Goal: Task Accomplishment & Management: Use online tool/utility

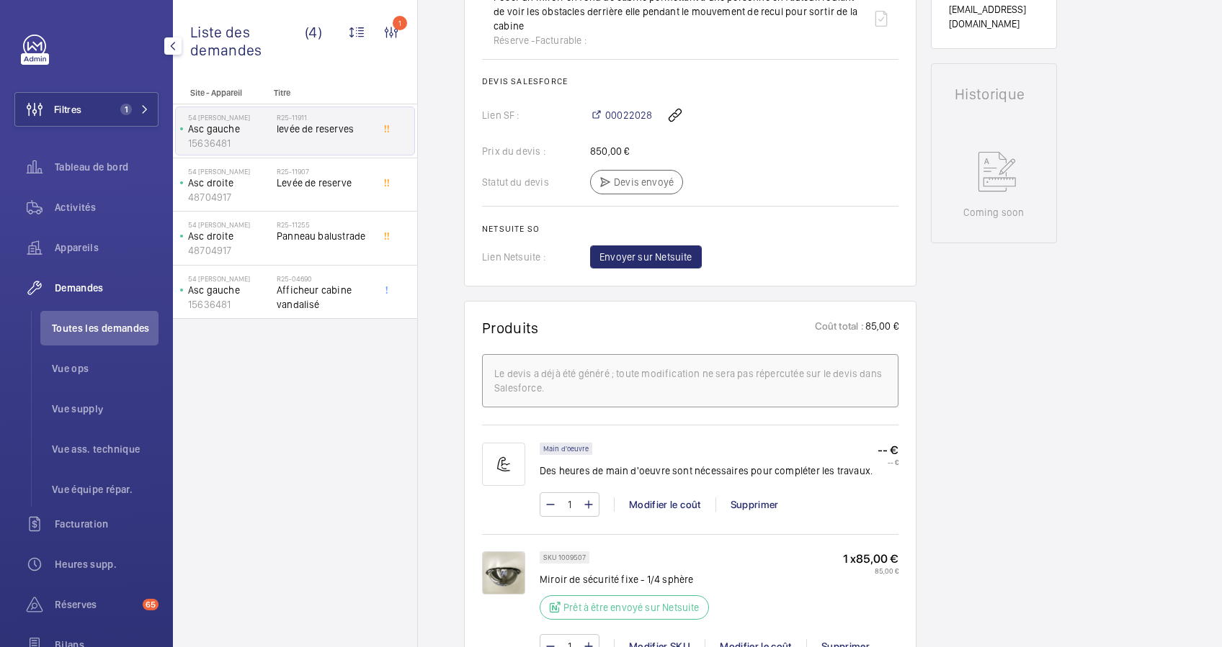
scroll to position [768, 0]
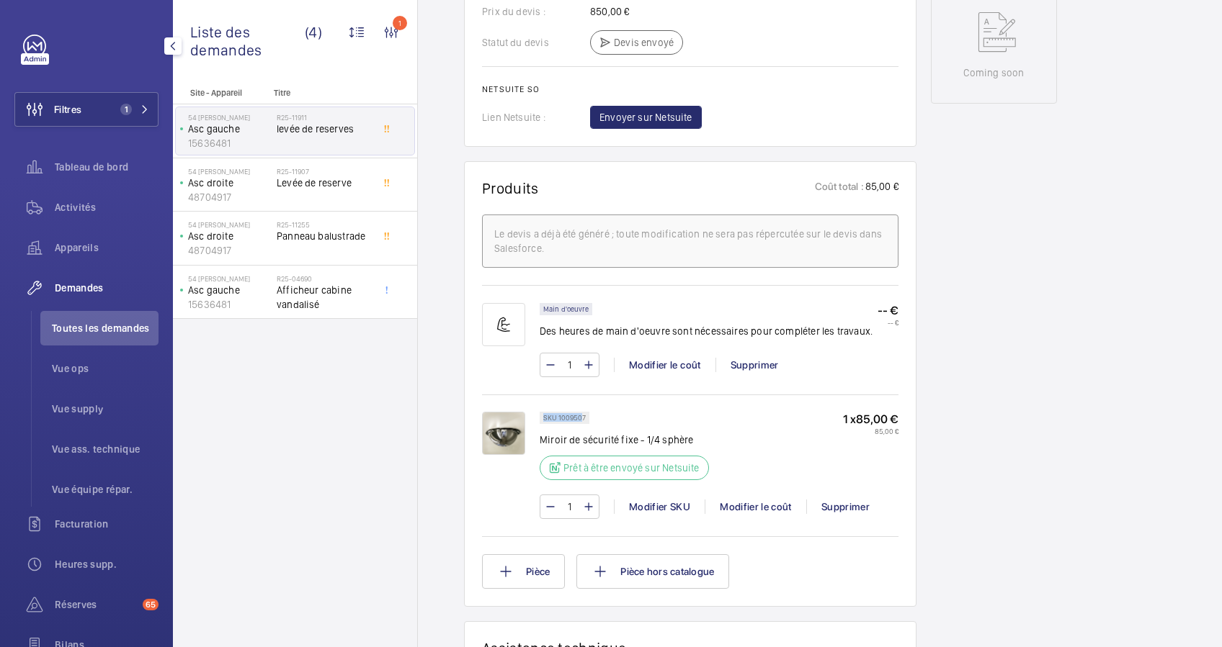
drag, startPoint x: 582, startPoint y: 416, endPoint x: 539, endPoint y: 416, distance: 42.5
click at [539, 416] on div "SKU 1009507" at bounding box center [564, 418] width 50 height 12
drag, startPoint x: 539, startPoint y: 416, endPoint x: 607, endPoint y: 418, distance: 67.7
click at [611, 420] on div "SKU 1009507 Miroir de sécurité fixe - 1/4 sphère Prêt à être envoyé sur Netsuite" at bounding box center [628, 450] width 178 height 77
drag, startPoint x: 582, startPoint y: 416, endPoint x: 547, endPoint y: 421, distance: 34.9
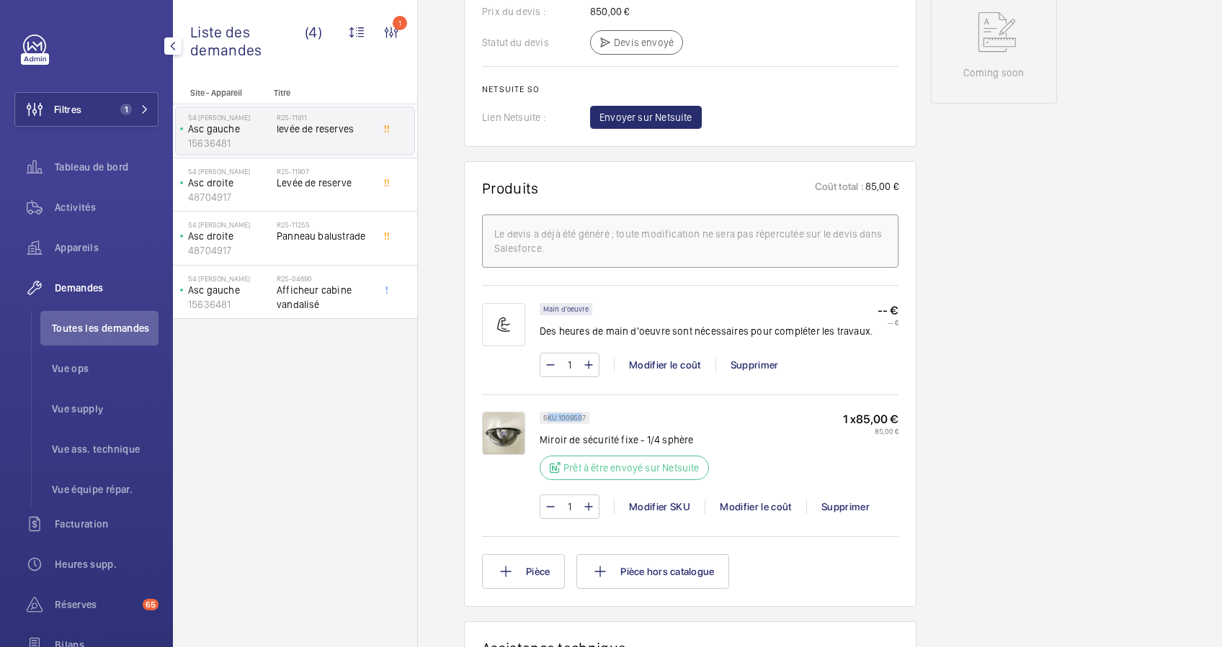
click at [547, 421] on p "SKU 1009507" at bounding box center [564, 418] width 42 height 5
click at [544, 421] on p "SKU 1009507" at bounding box center [564, 418] width 42 height 5
drag, startPoint x: 542, startPoint y: 419, endPoint x: 586, endPoint y: 417, distance: 43.3
click at [586, 417] on div "SKU 1009507" at bounding box center [564, 418] width 50 height 12
copy p "SKU 1009507"
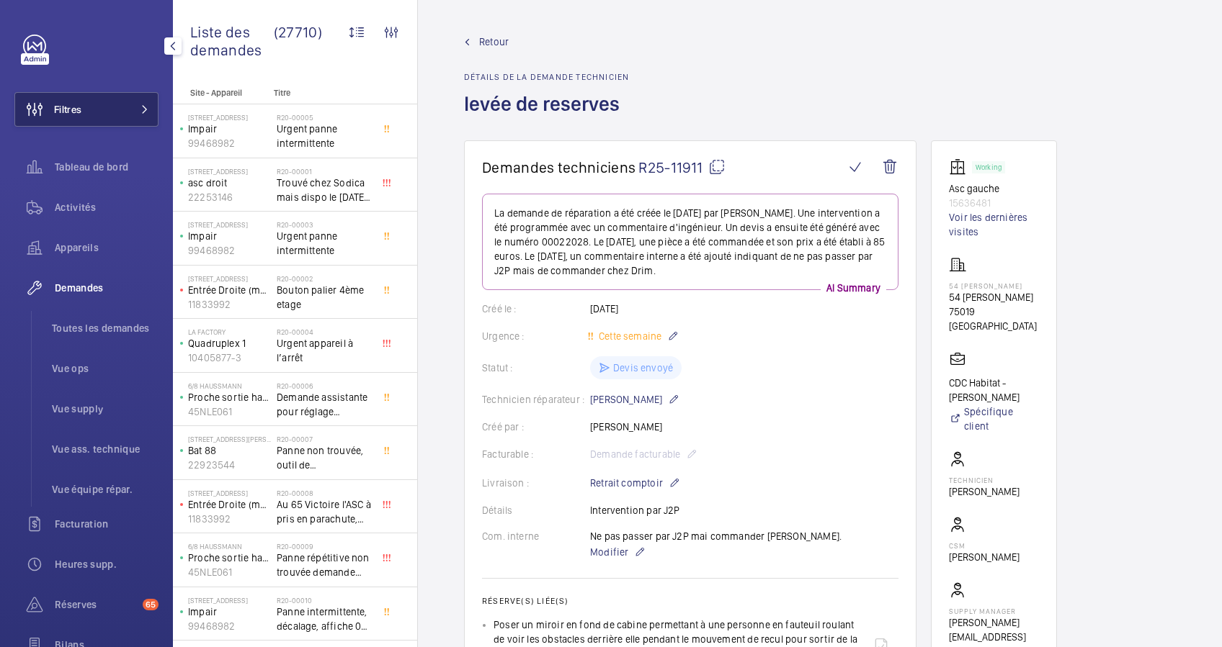
click at [103, 113] on button "Filtres" at bounding box center [86, 109] width 144 height 35
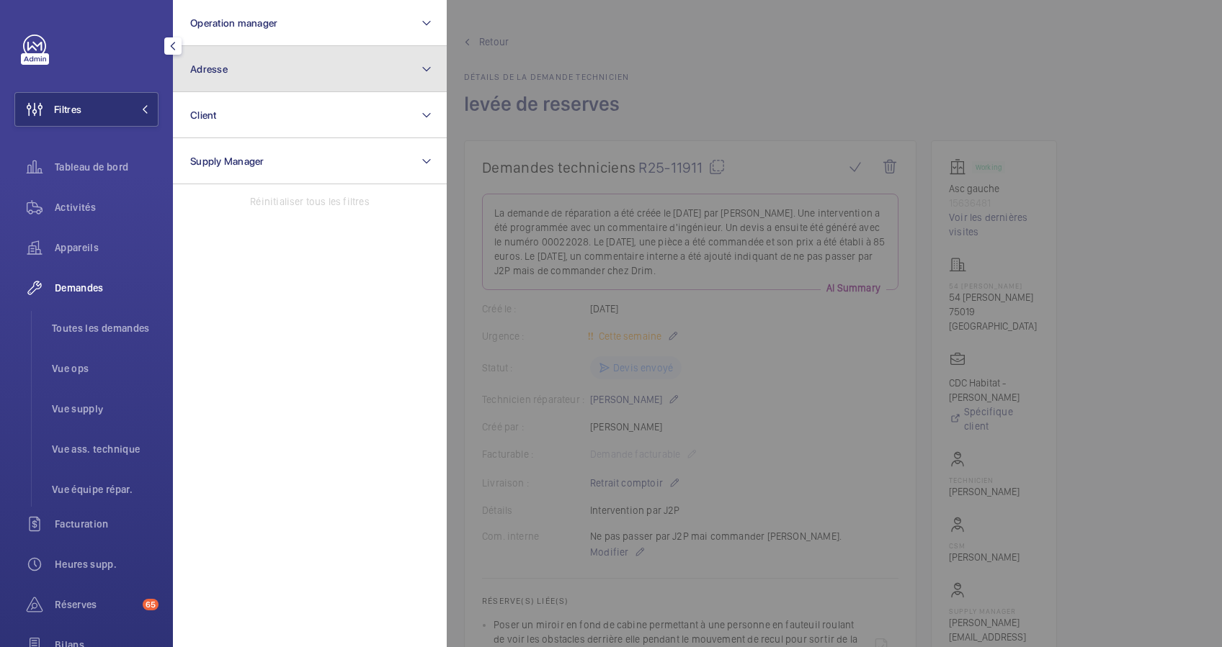
click at [221, 63] on span "Adresse" at bounding box center [208, 69] width 37 height 12
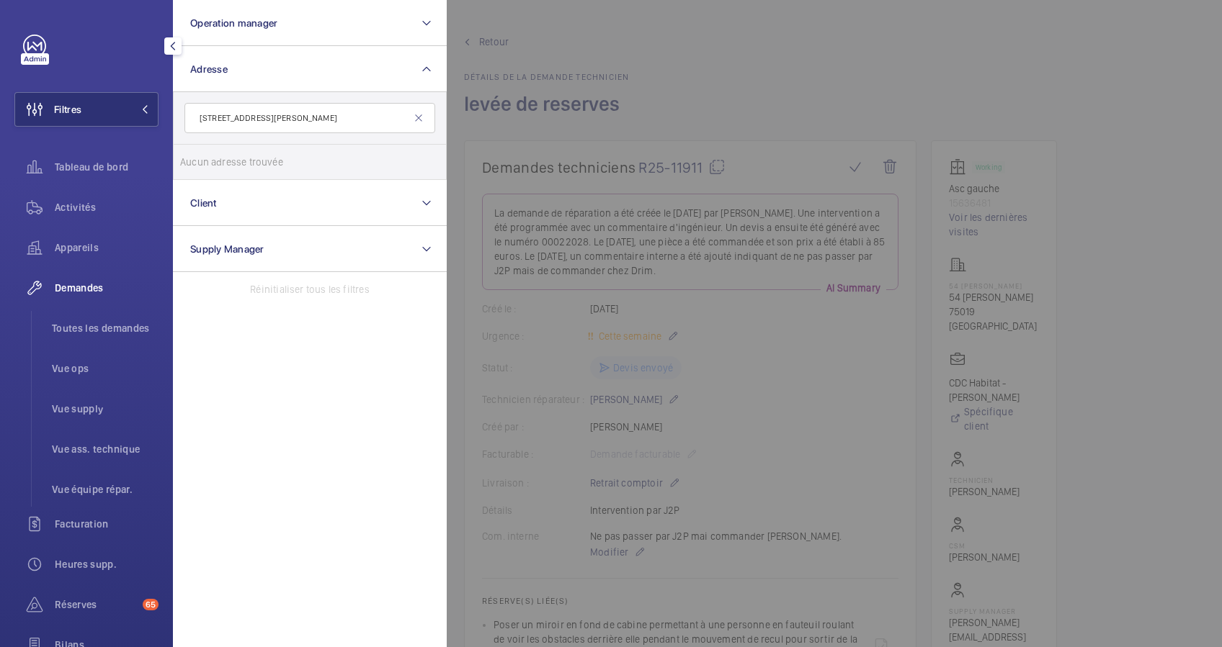
type input "12 Rue Camille Saint Sens"
click at [416, 116] on mat-icon at bounding box center [419, 118] width 12 height 12
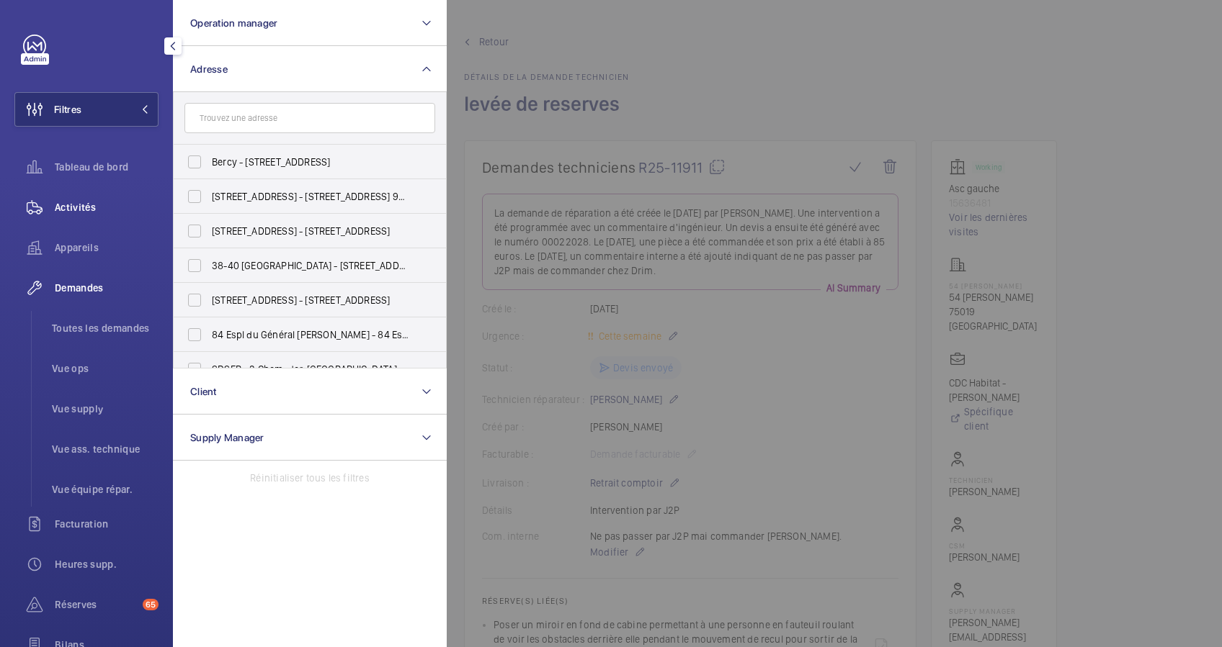
click at [81, 202] on span "Activités" at bounding box center [107, 207] width 104 height 14
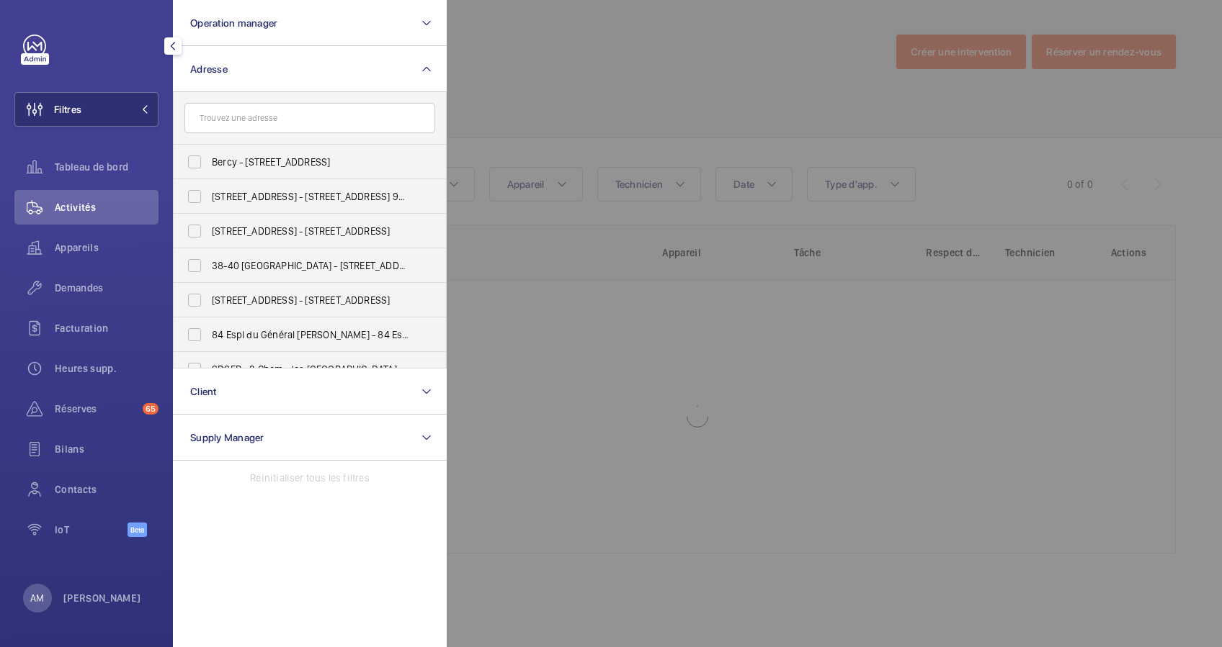
click at [522, 82] on div at bounding box center [1058, 323] width 1222 height 647
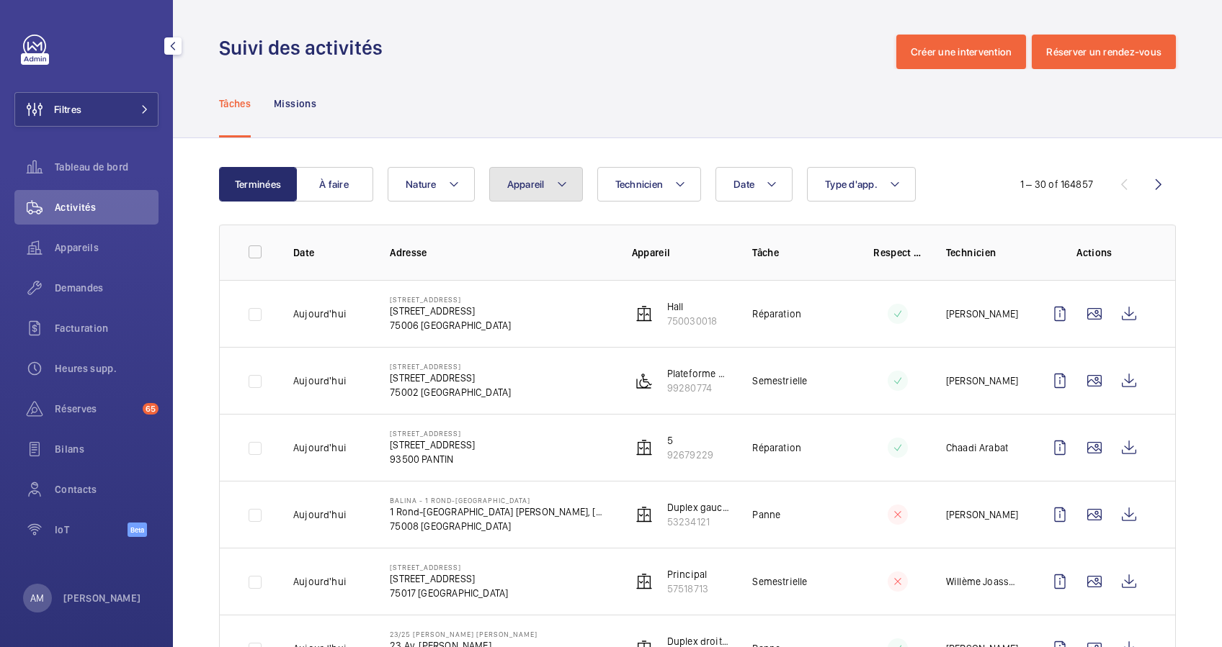
drag, startPoint x: 552, startPoint y: 177, endPoint x: 562, endPoint y: 196, distance: 21.3
click at [552, 178] on button "Appareil" at bounding box center [536, 184] width 94 height 35
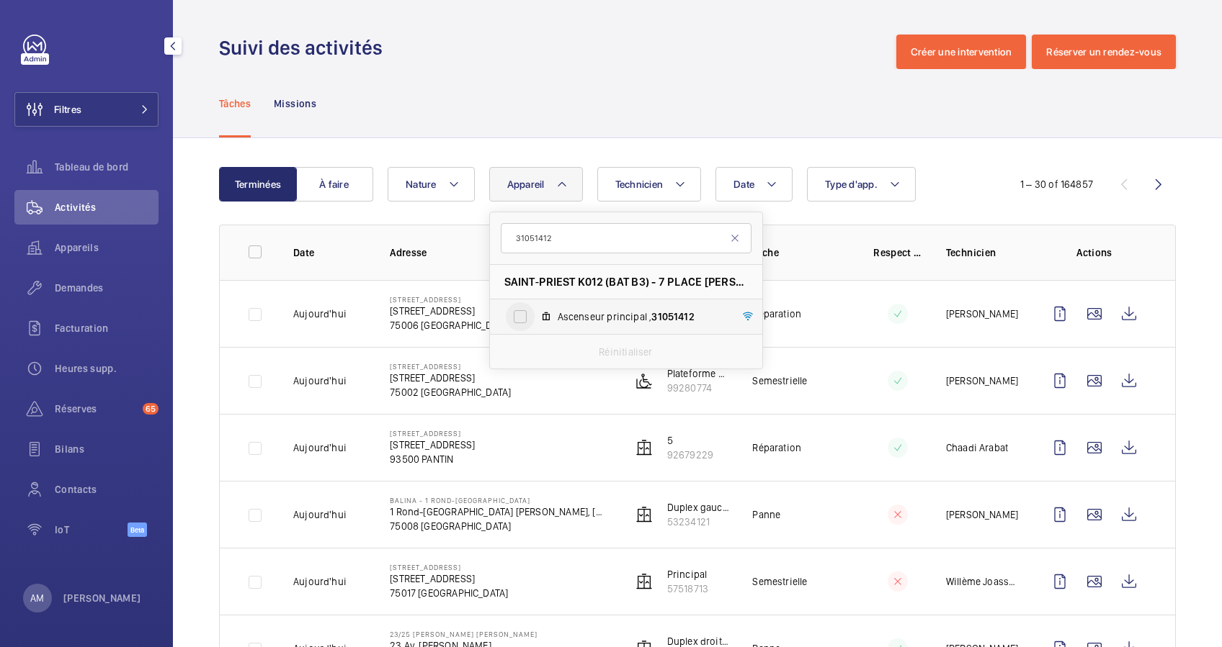
type input "31051412"
click at [519, 307] on input "Ascenseur principal , 31051412" at bounding box center [520, 316] width 29 height 29
checkbox input "true"
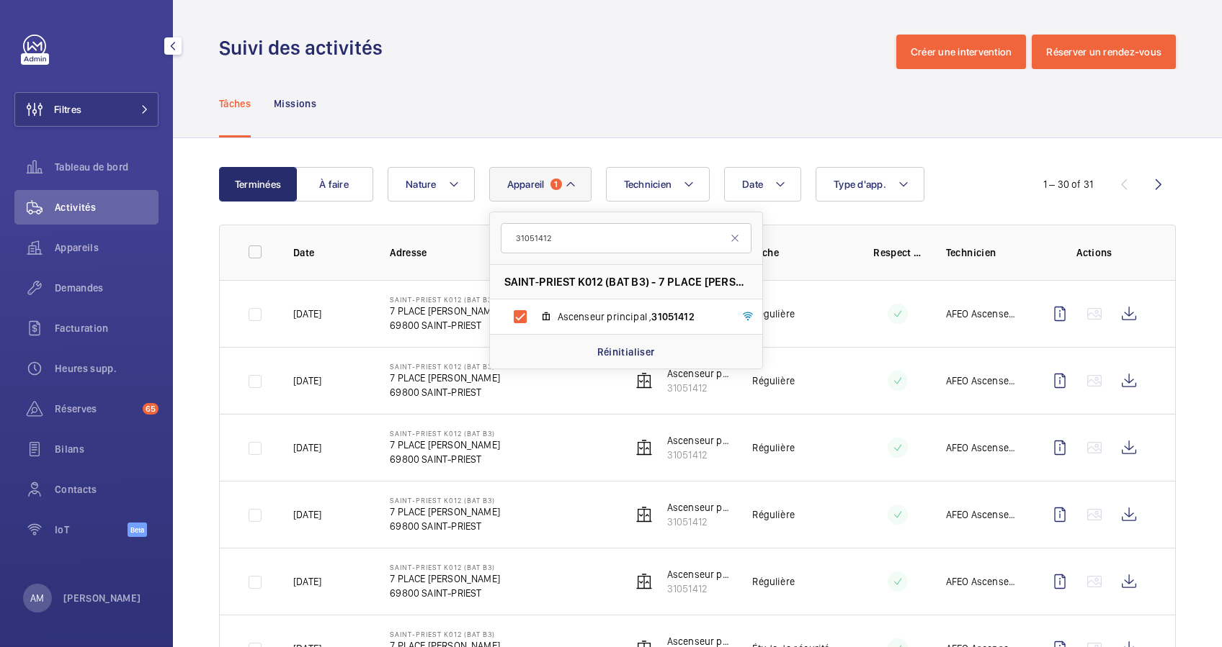
click at [593, 135] on div "Tâches Missions" at bounding box center [697, 103] width 956 height 68
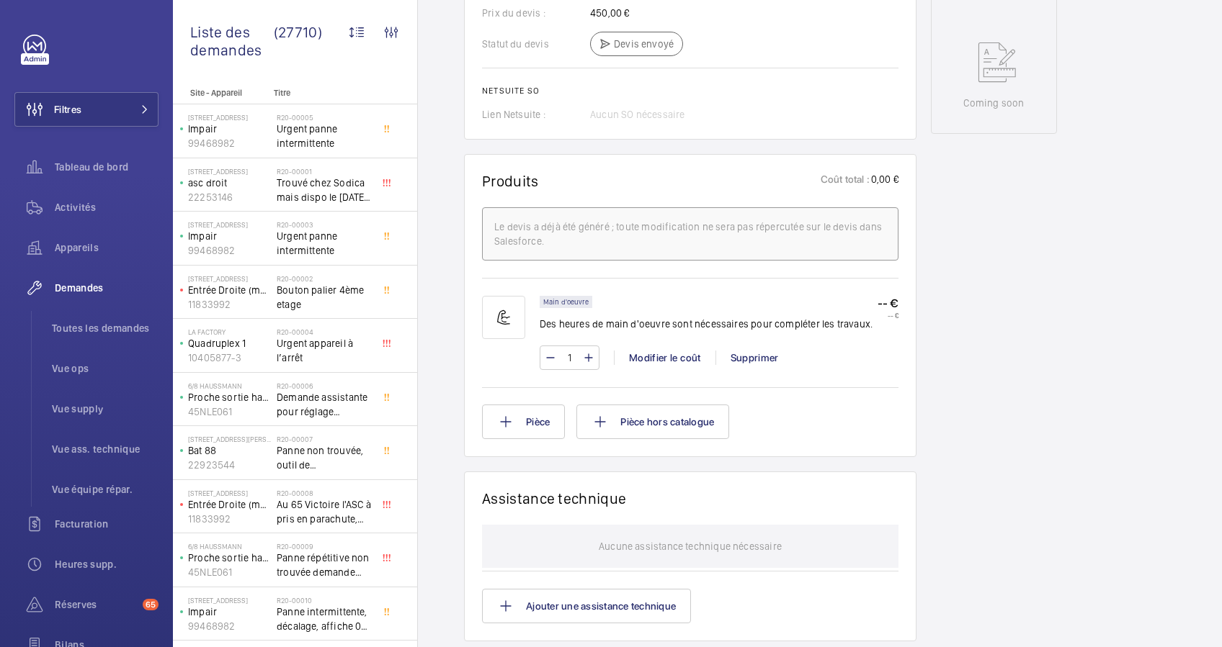
scroll to position [768, 0]
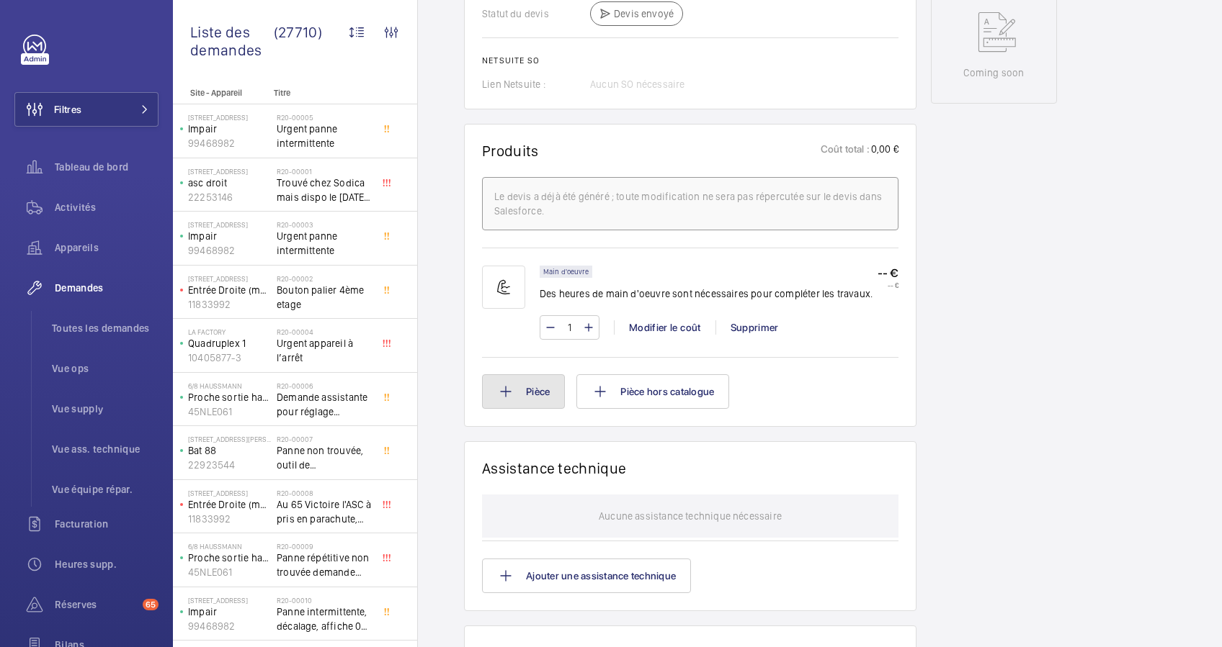
click at [541, 392] on button "Pièce" at bounding box center [523, 392] width 83 height 35
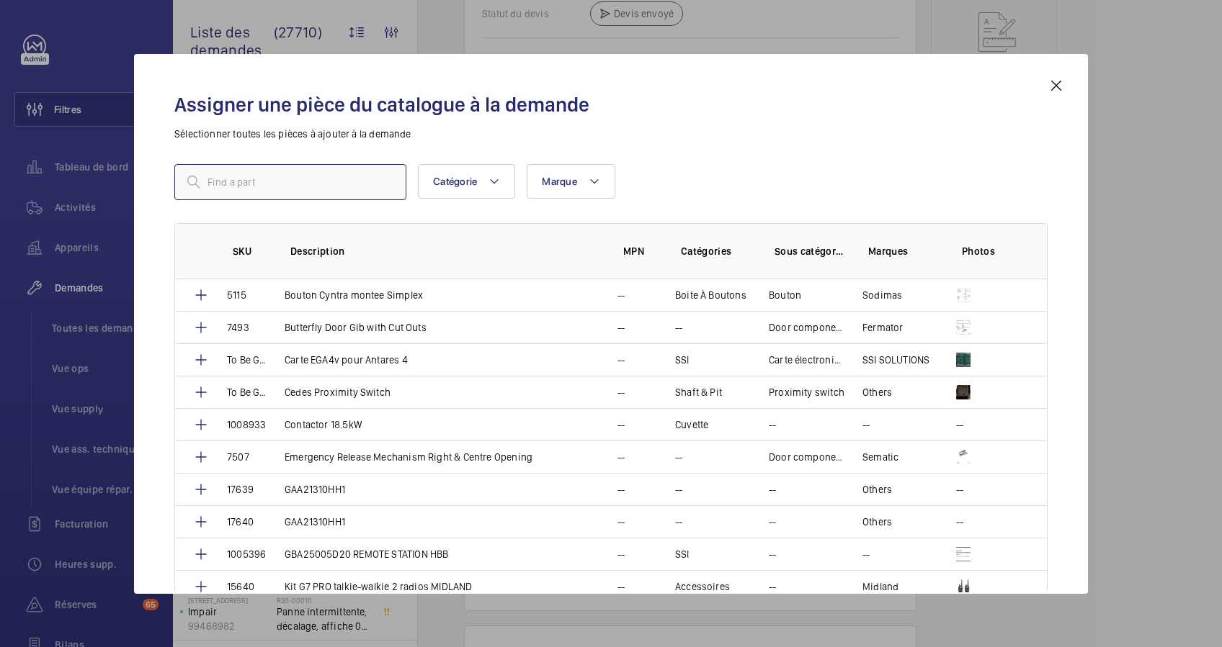
paste input "SKU 1009507"
click at [230, 180] on input "SKU 1009507" at bounding box center [290, 182] width 232 height 36
click at [227, 181] on input "SKU 1009507" at bounding box center [290, 182] width 232 height 36
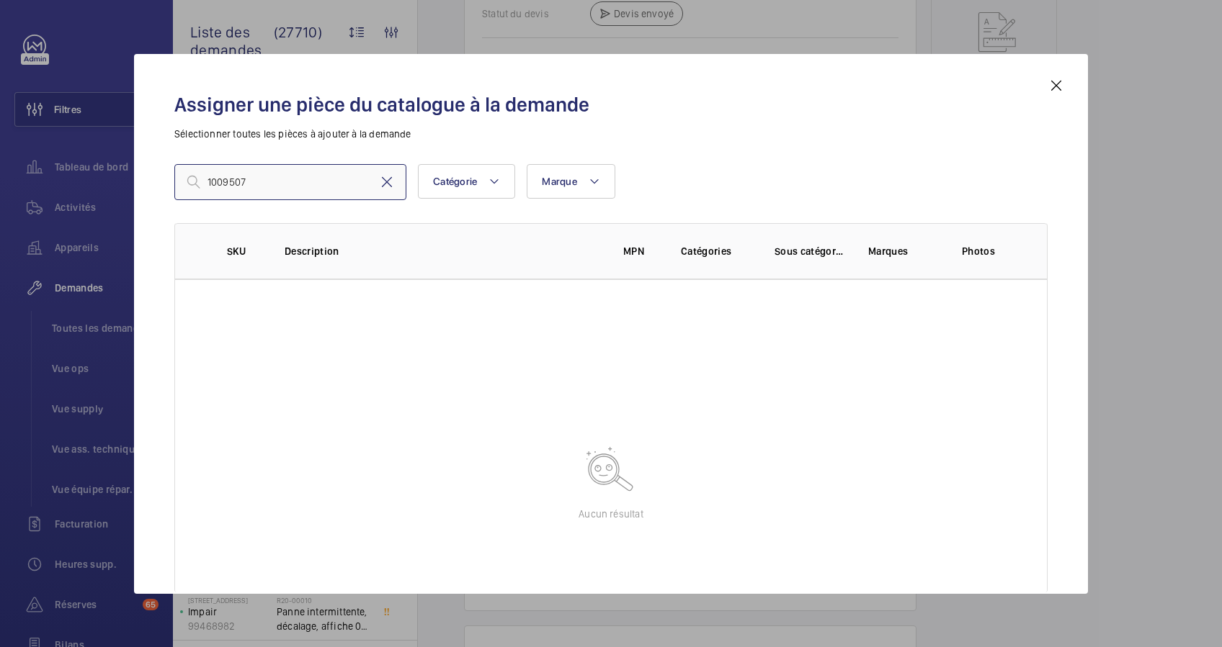
type input "1009507"
click at [385, 179] on mat-icon at bounding box center [386, 182] width 17 height 17
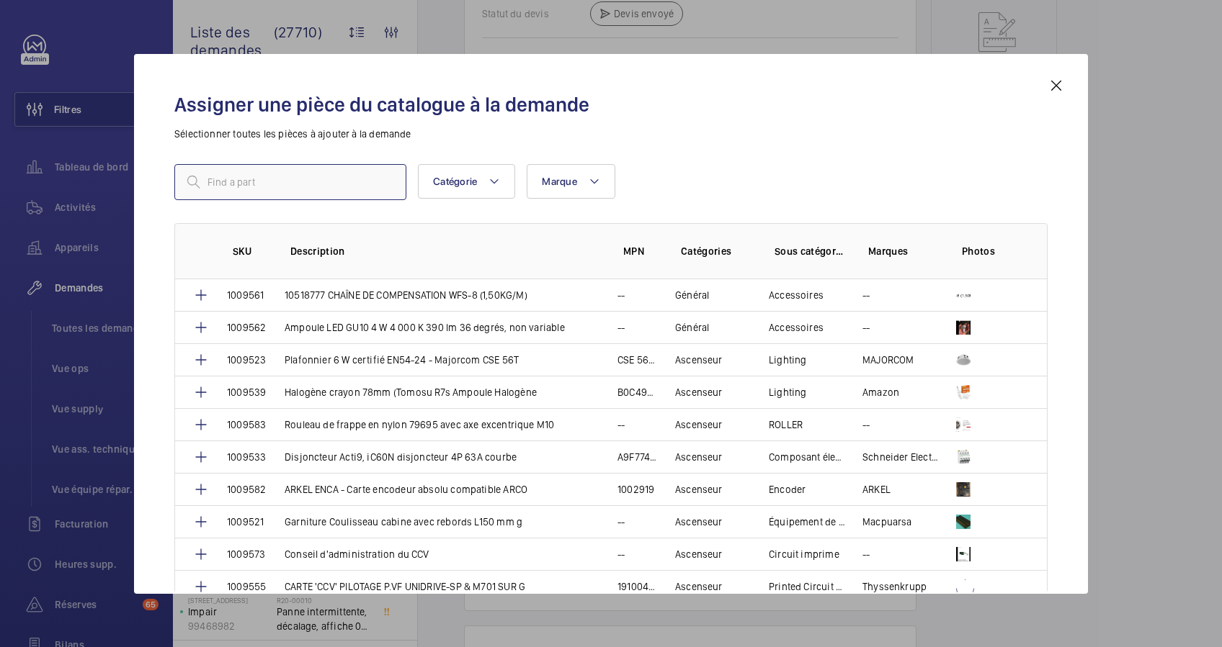
click at [314, 181] on input "text" at bounding box center [290, 182] width 232 height 36
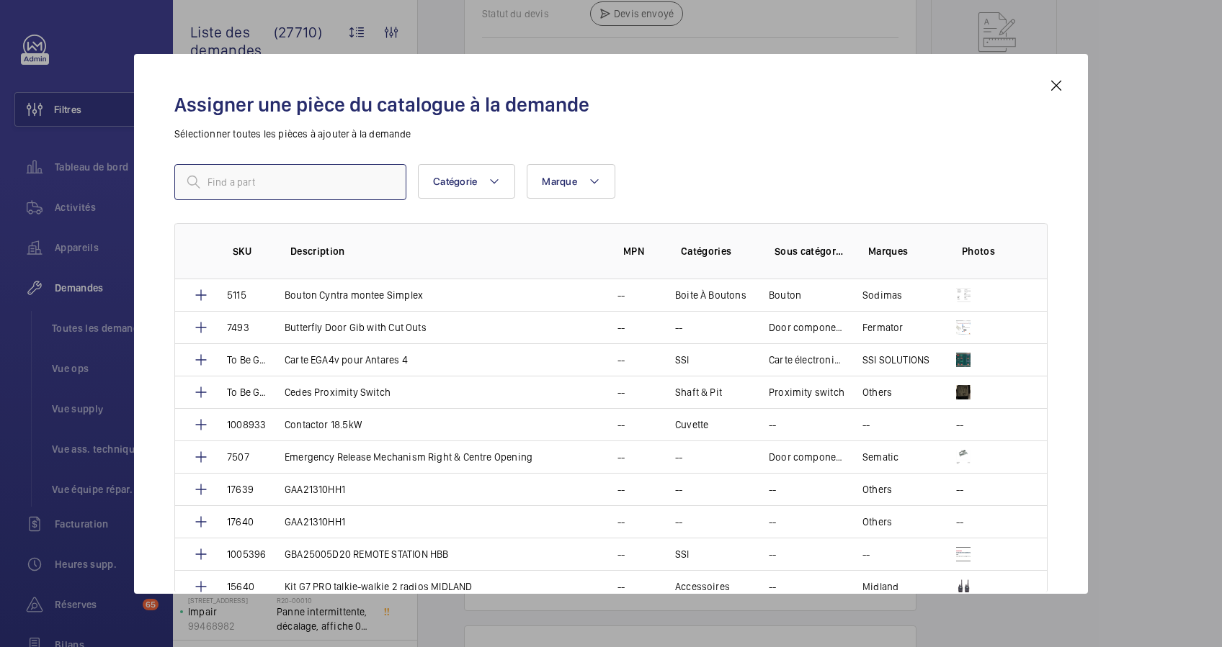
paste input "SKU 1009507"
click at [292, 178] on input "SKU 1009507" at bounding box center [290, 182] width 232 height 36
type input "SKU 1009507"
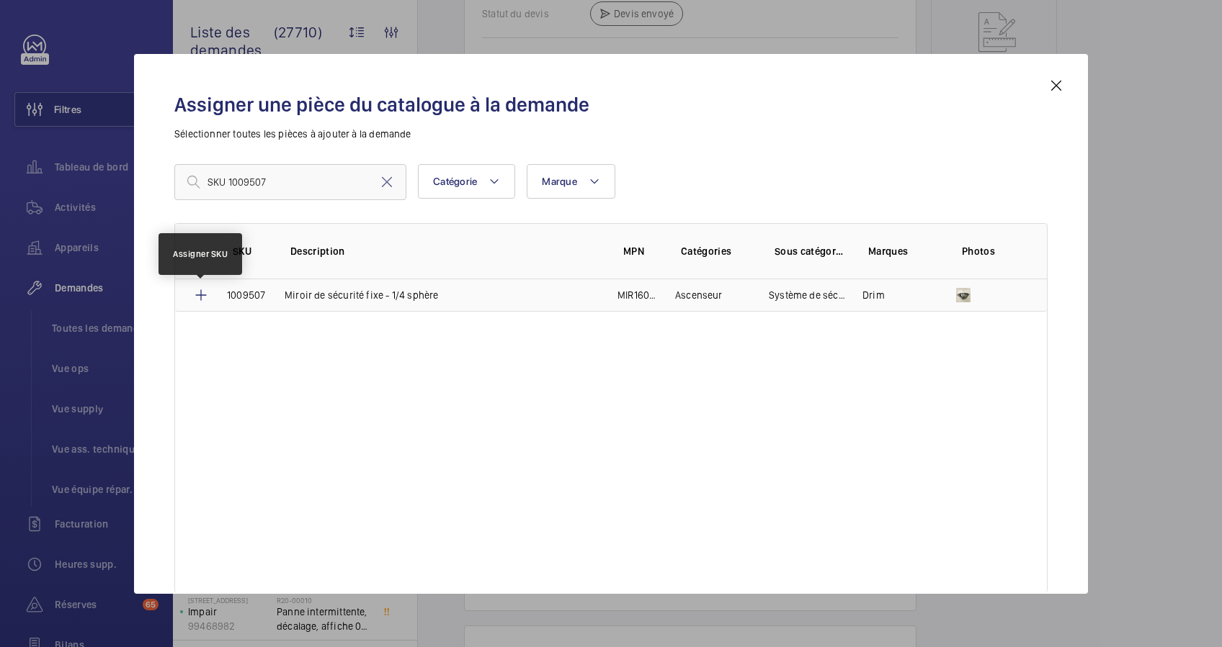
click at [202, 292] on mat-icon at bounding box center [200, 295] width 17 height 17
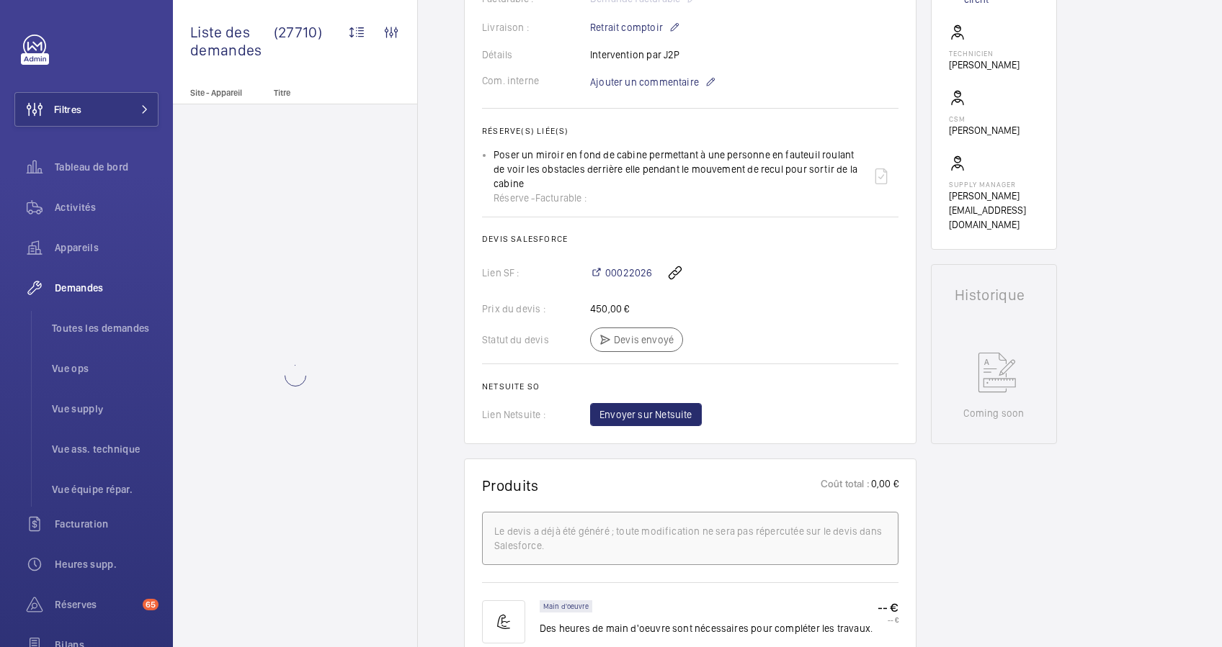
scroll to position [331, 0]
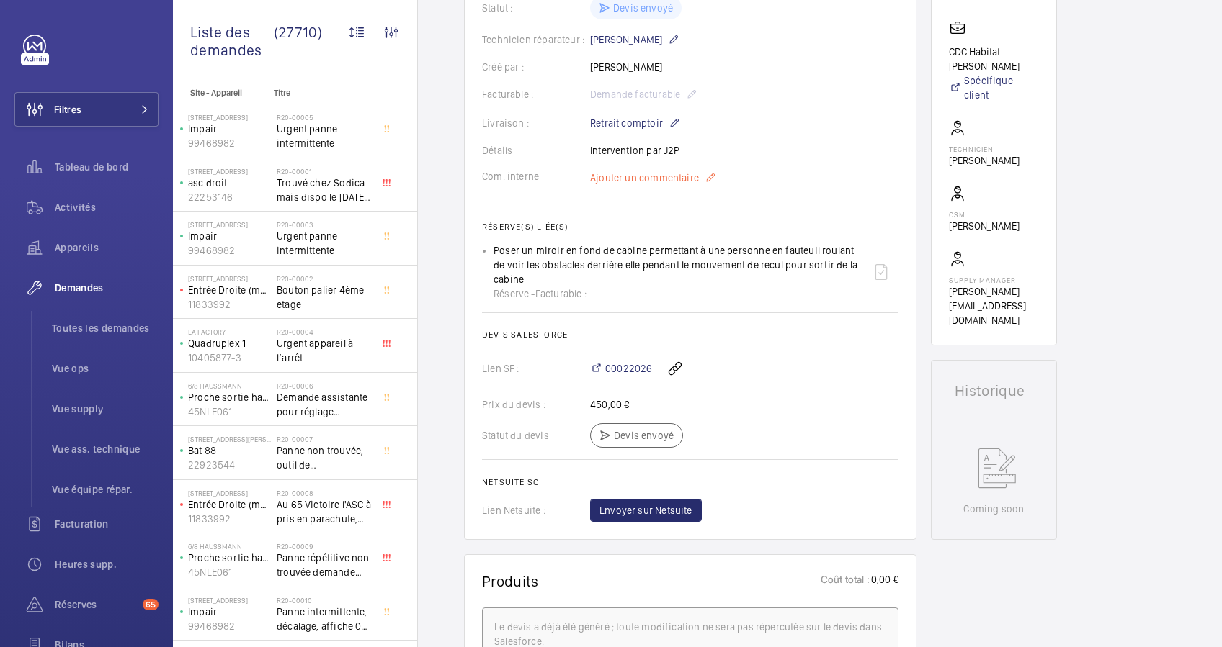
click at [707, 187] on mat-icon at bounding box center [710, 177] width 12 height 17
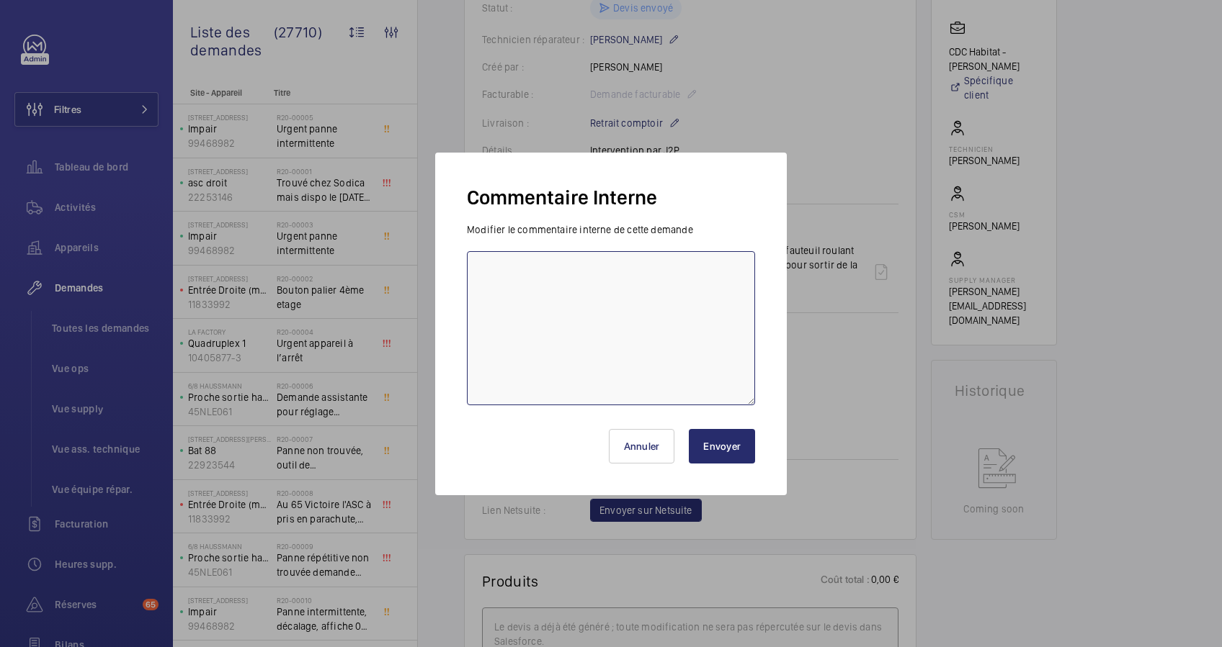
click at [588, 282] on textarea at bounding box center [611, 328] width 288 height 154
type textarea "Ne pas passer par J2P piece trouvé chez Drim"
click at [732, 441] on button "Envoyer" at bounding box center [722, 446] width 66 height 35
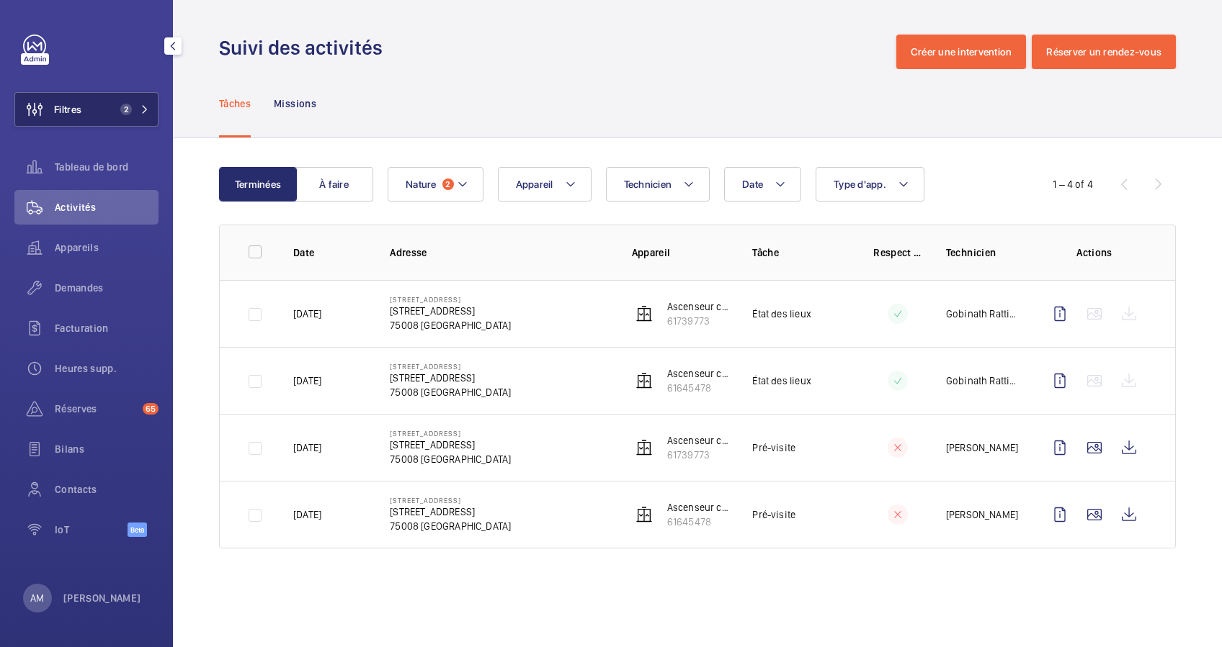
click at [130, 102] on button "Filtres 2" at bounding box center [86, 109] width 144 height 35
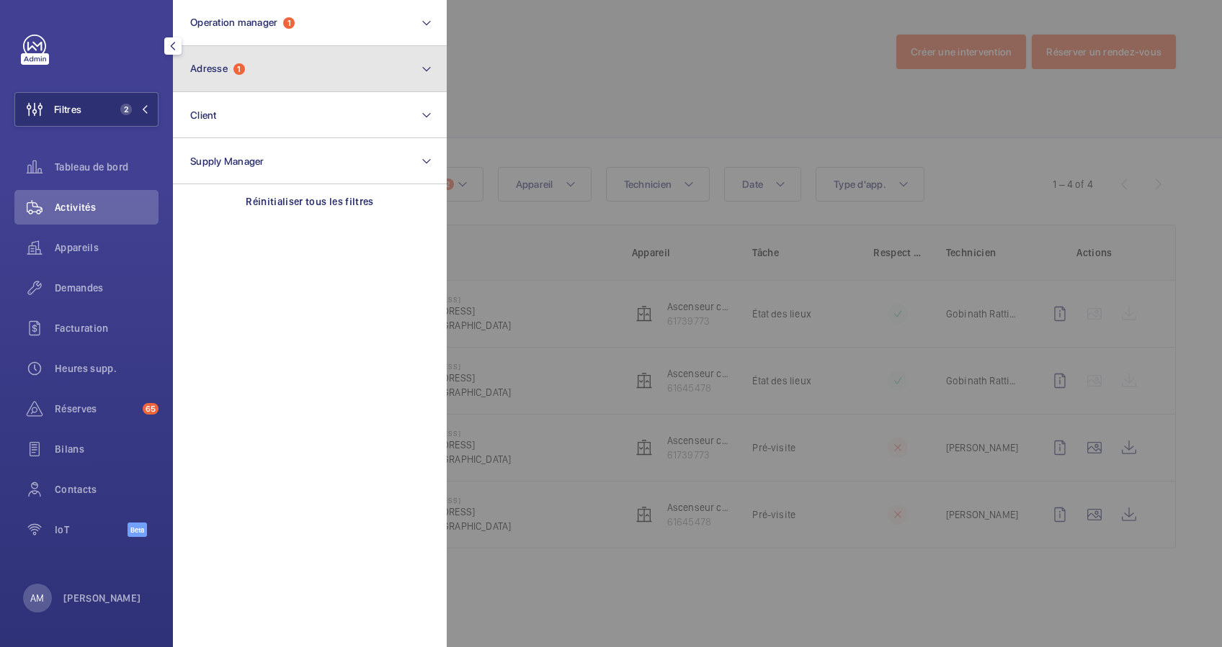
click at [212, 75] on button "Adresse 1" at bounding box center [310, 69] width 274 height 46
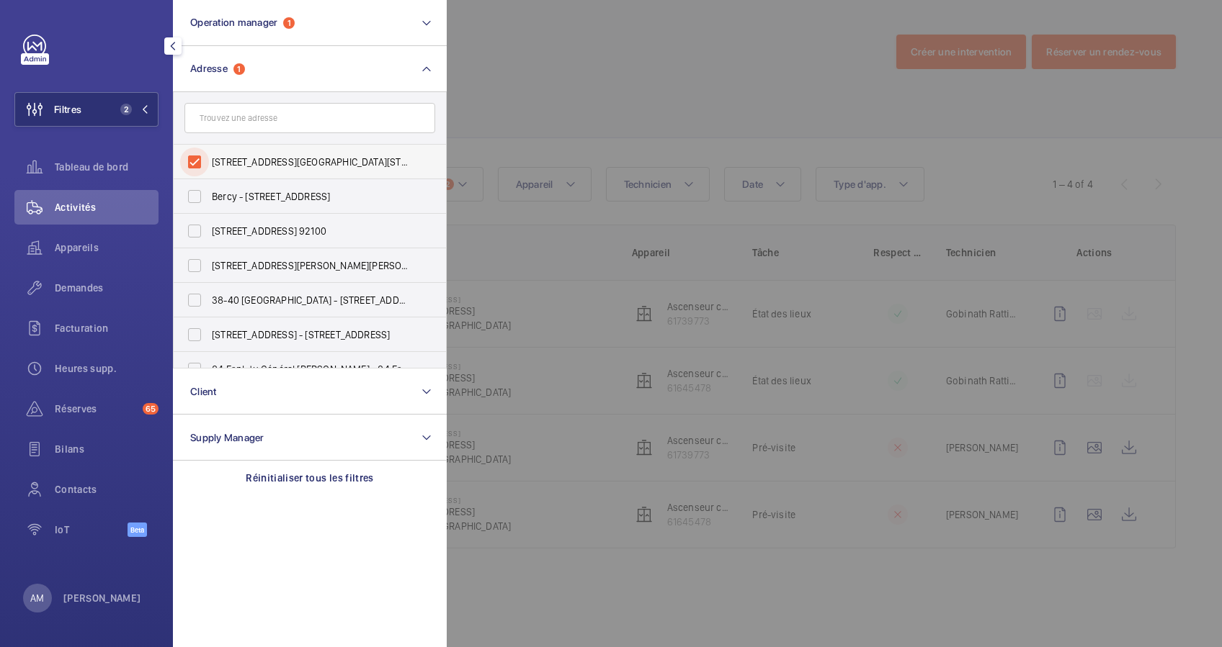
click at [191, 154] on input "37 Boulevard Malesherbes - 37 Boulevard Malesherbes, 75008 PARIS, PARIS 75008" at bounding box center [194, 162] width 29 height 29
checkbox input "false"
click at [259, 124] on input "text" at bounding box center [309, 118] width 251 height 30
paste input "12 Rue Camille Saint Sens"
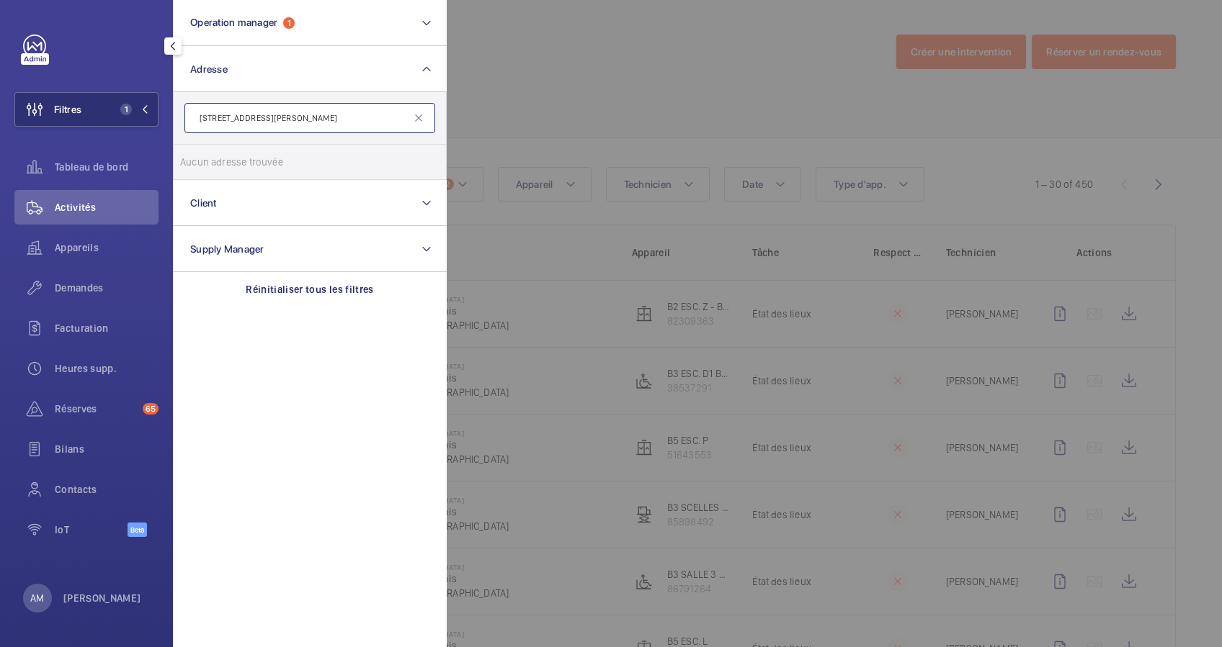
drag, startPoint x: 225, startPoint y: 115, endPoint x: 179, endPoint y: 119, distance: 46.2
click at [179, 119] on form "12 Rue Camille Saint Sens" at bounding box center [310, 118] width 272 height 53
type input "Camille Saint Sens"
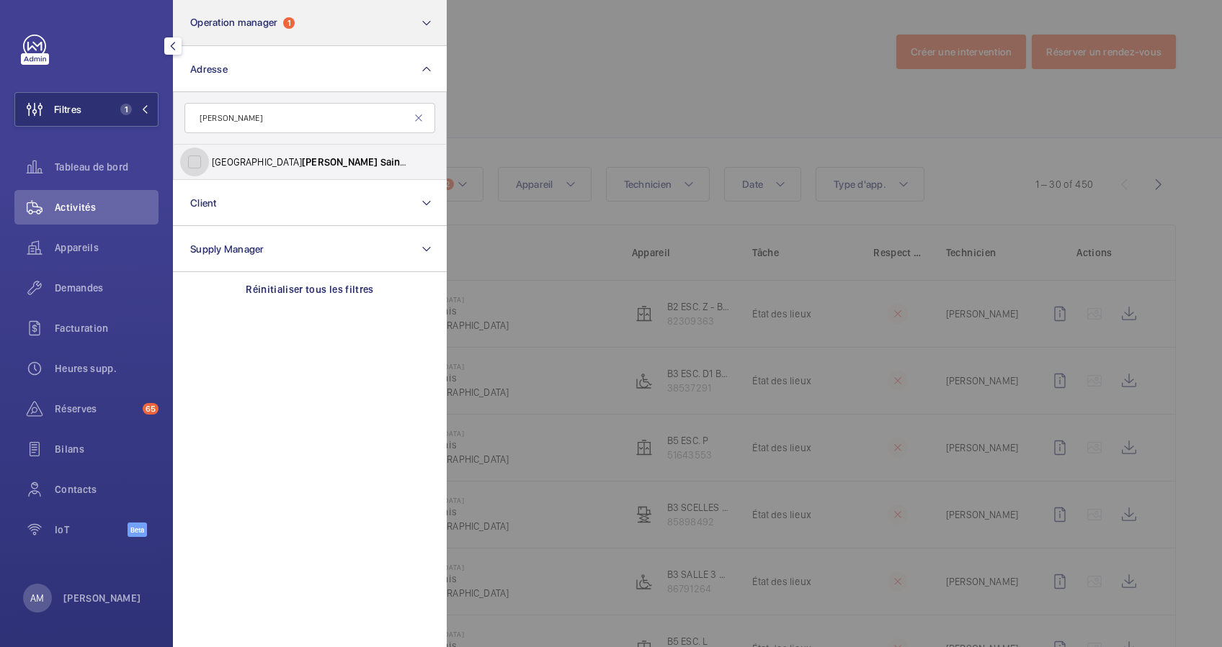
drag, startPoint x: 187, startPoint y: 166, endPoint x: 334, endPoint y: 3, distance: 219.8
click at [208, 148] on div "4069 - RUEIL 01 - 1 Rue Camille Saint Sens 92500 Rueil, RUEIL-MALMAISON 92500" at bounding box center [194, 162] width 29 height 29
click at [346, 23] on button "Operation manager 1" at bounding box center [310, 23] width 274 height 46
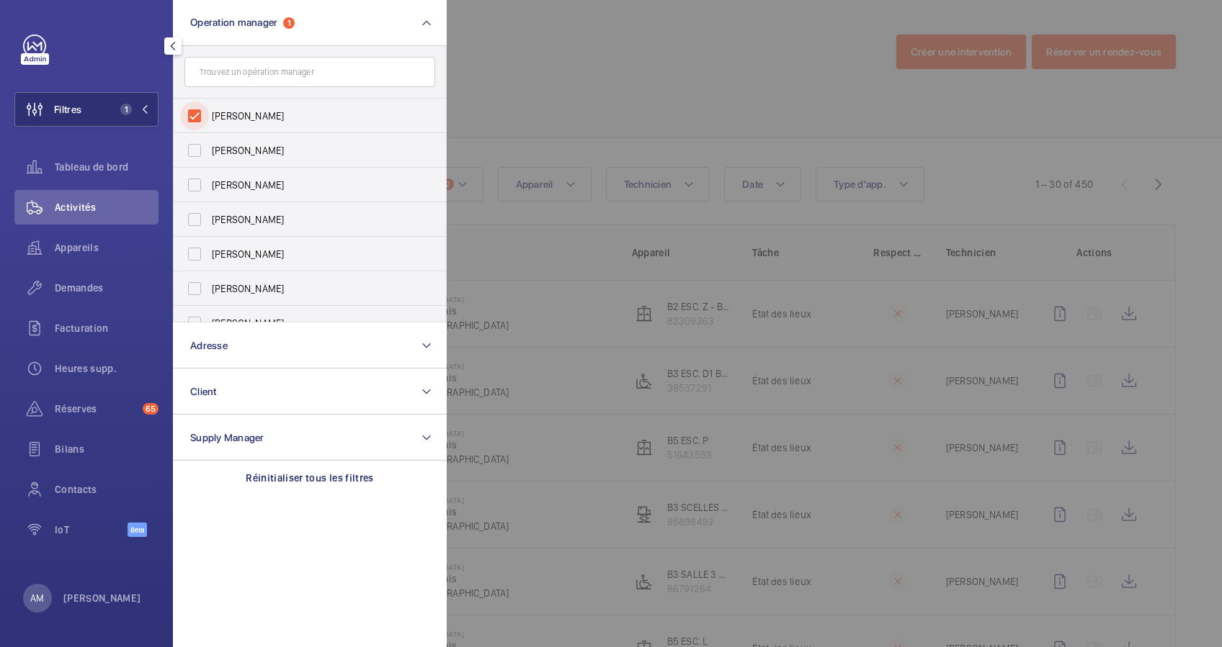
drag, startPoint x: 197, startPoint y: 110, endPoint x: 419, endPoint y: 76, distance: 224.4
click at [201, 109] on input "[PERSON_NAME]" at bounding box center [194, 116] width 29 height 29
checkbox input "false"
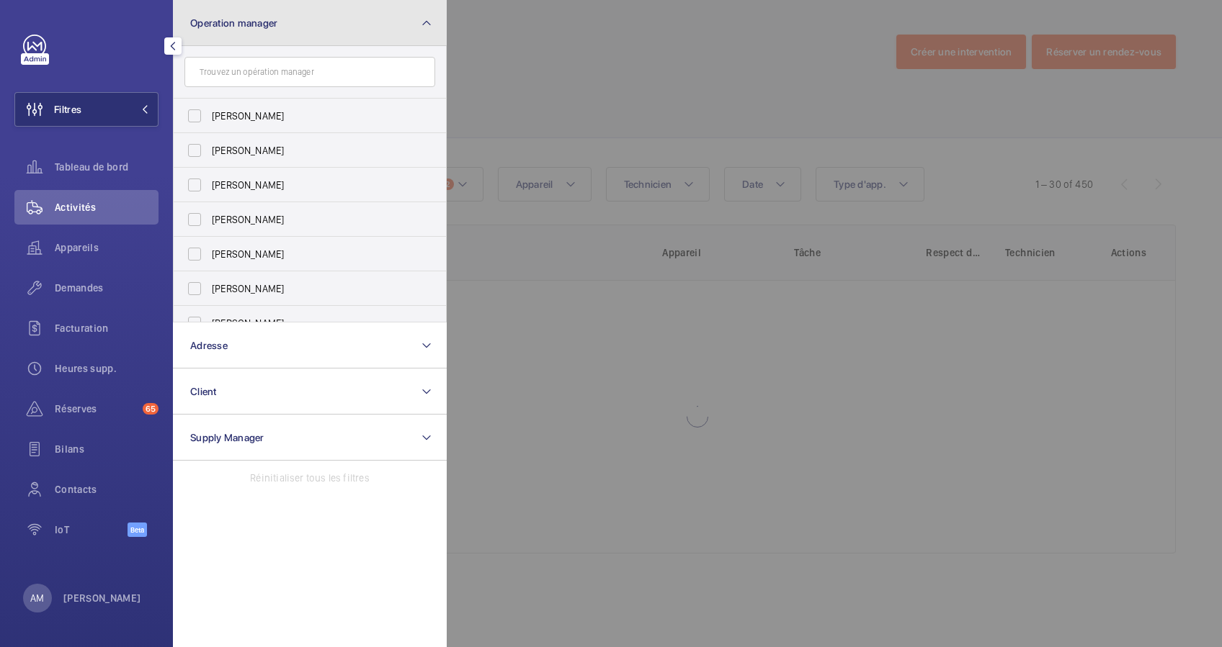
click at [378, 30] on button "Operation manager" at bounding box center [310, 23] width 274 height 46
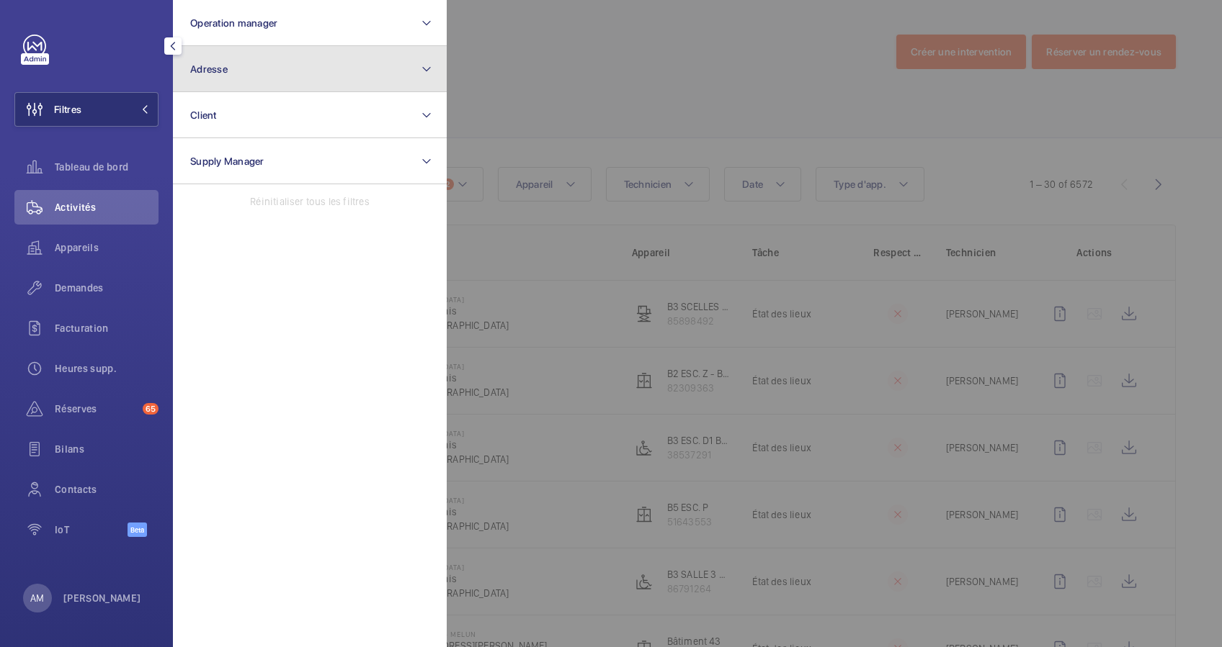
click at [255, 63] on button "Adresse" at bounding box center [310, 69] width 274 height 46
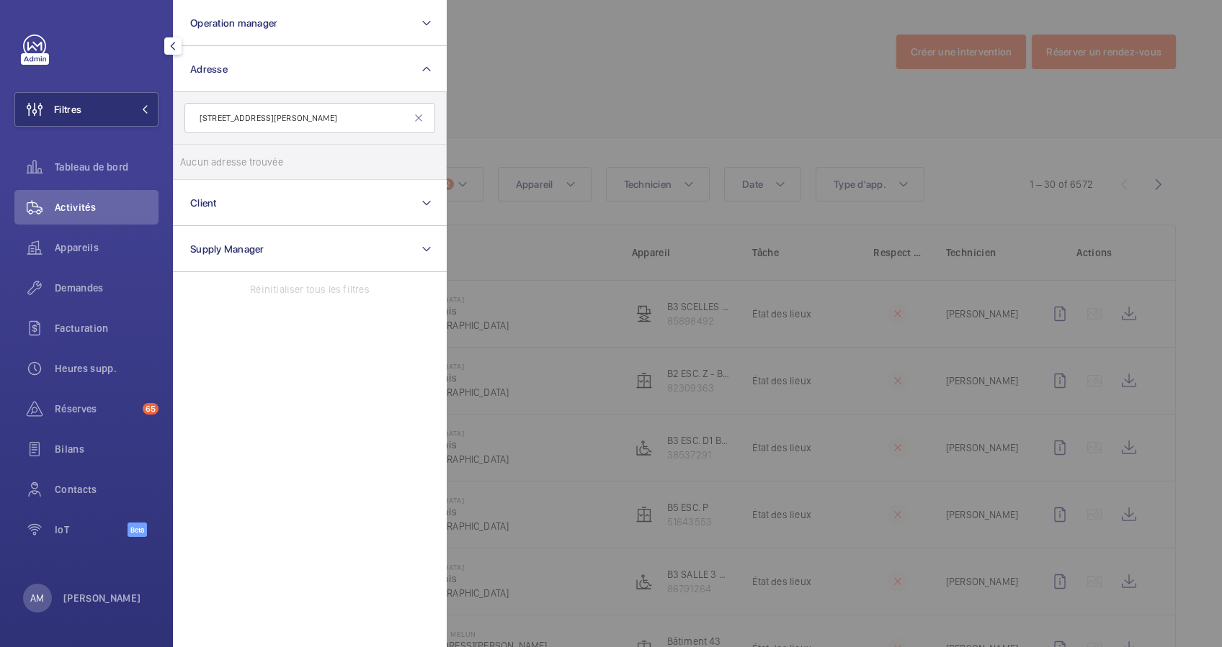
click at [225, 117] on input "12 Rue Camille Saint Sens" at bounding box center [309, 118] width 251 height 30
type input "Camille Saint Sens"
click at [189, 156] on input "4069 - RUEIL 01 - 1 Rue Camille Saint Sens 92500 Rueil, RUEIL-MALMAISON 92500" at bounding box center [194, 162] width 29 height 29
checkbox input "true"
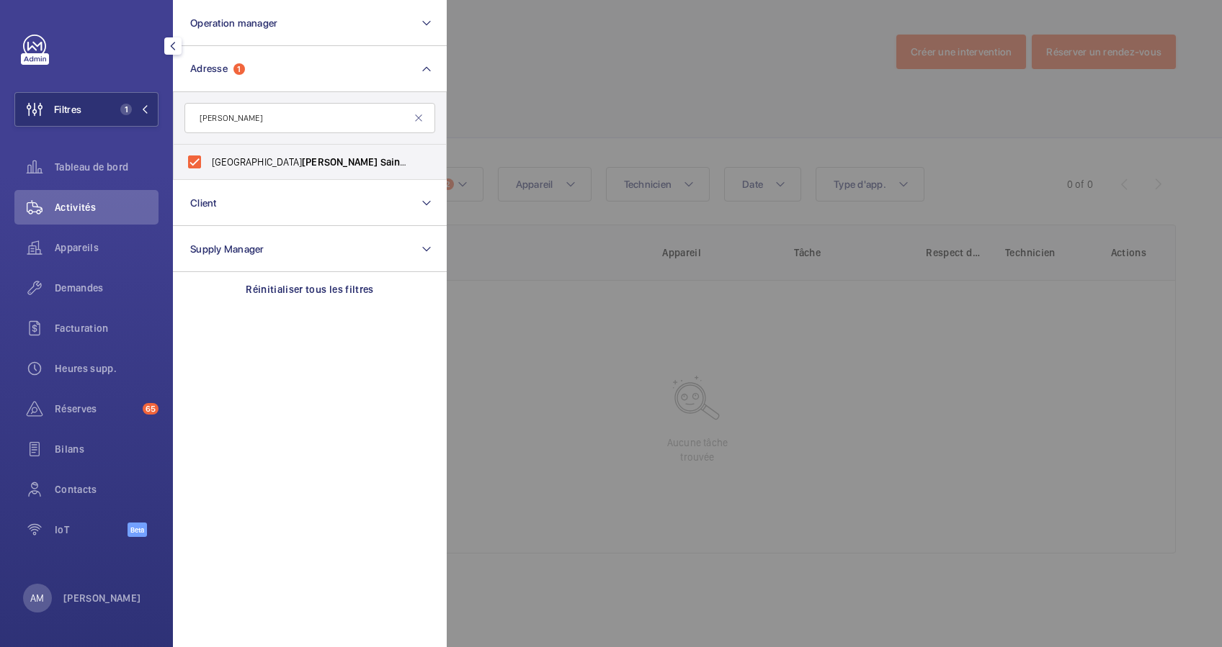
click at [665, 114] on div at bounding box center [1058, 323] width 1222 height 647
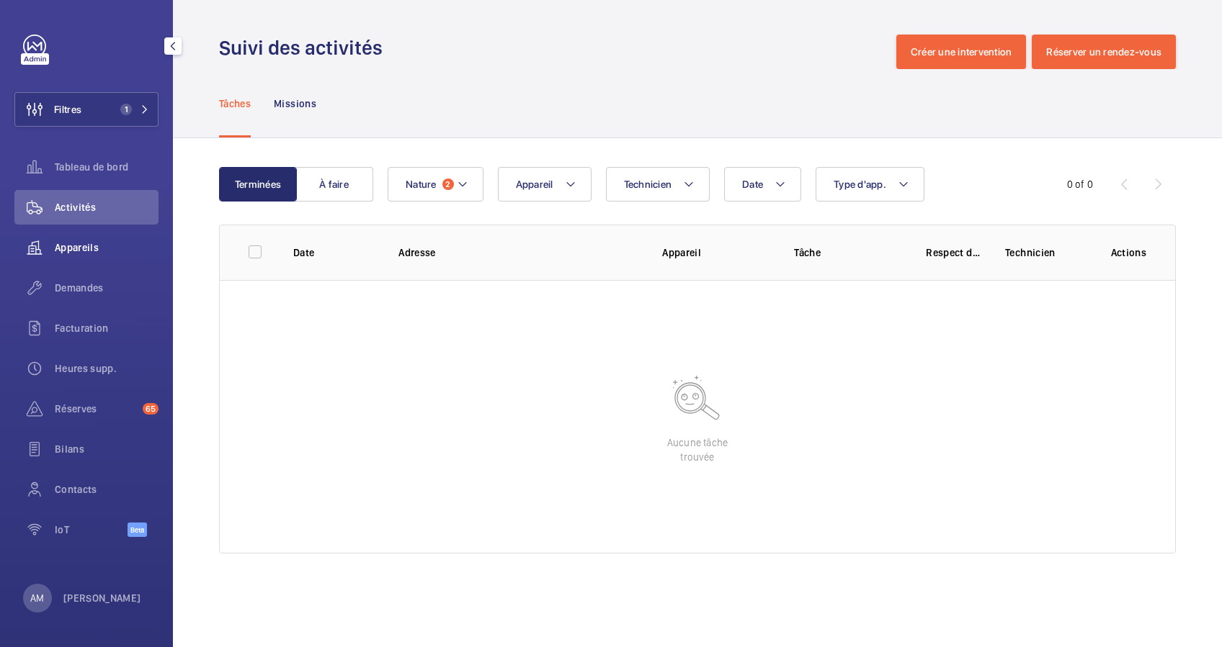
click at [84, 248] on span "Appareils" at bounding box center [107, 248] width 104 height 14
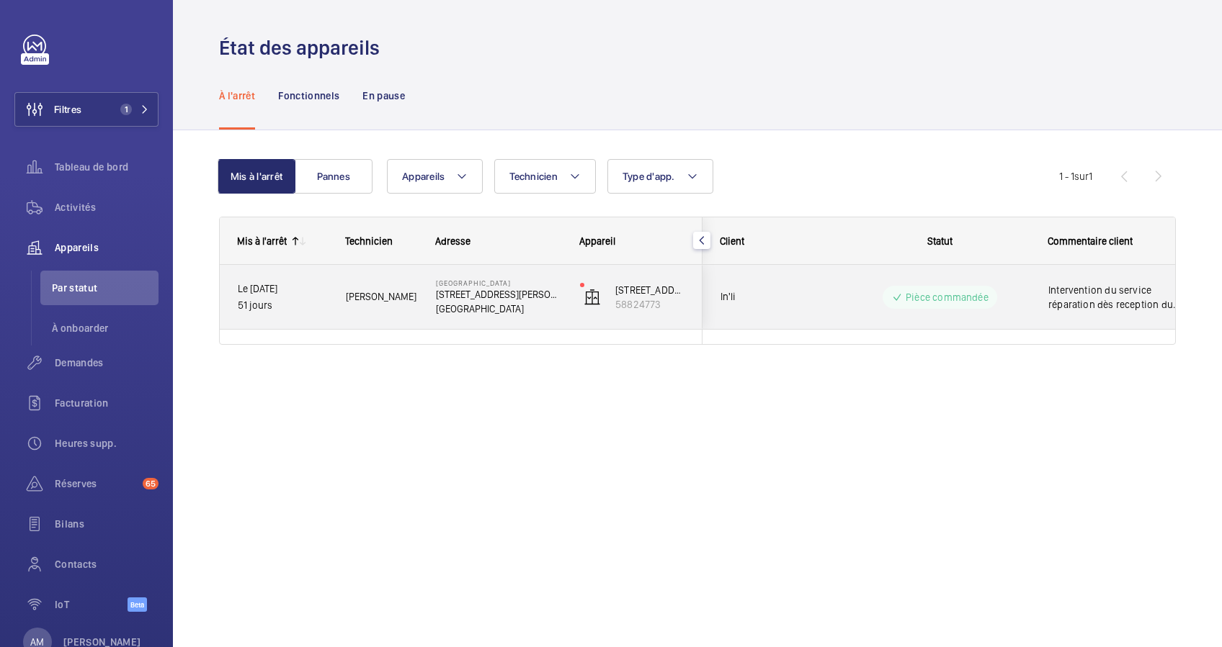
click at [412, 277] on div "Thomas V." at bounding box center [372, 296] width 89 height 45
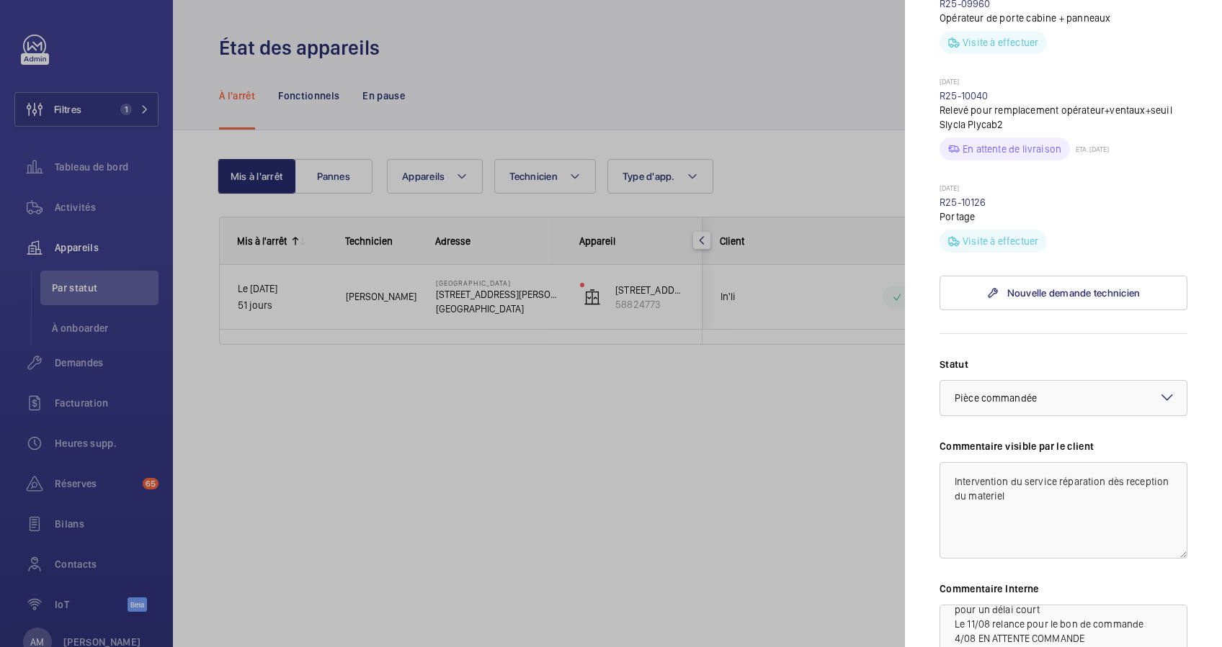
scroll to position [1043, 0]
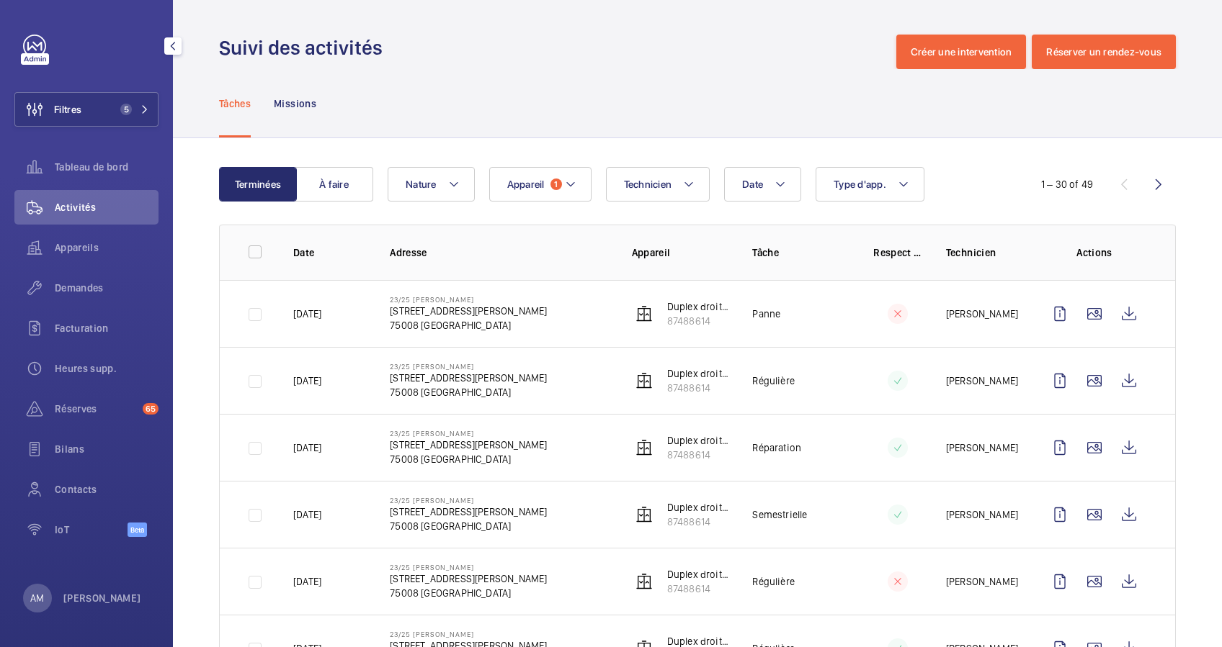
scroll to position [192, 0]
